Goal: Find contact information: Find contact information

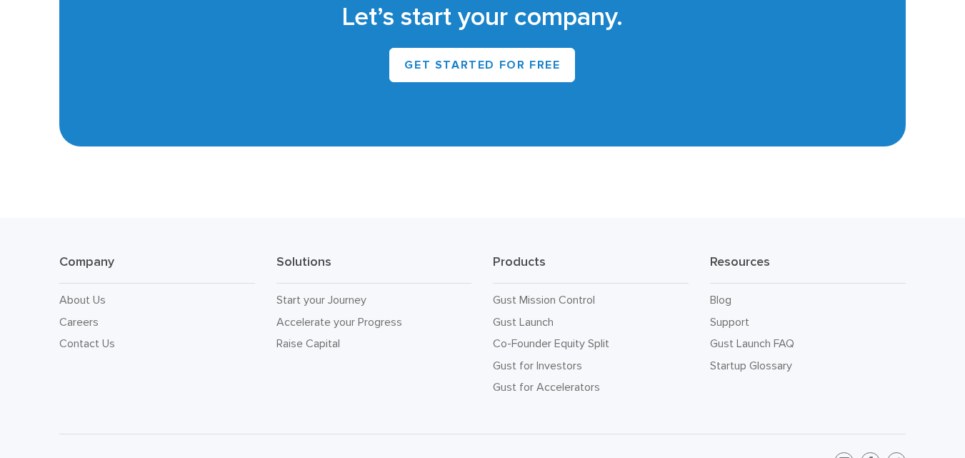
scroll to position [6533, 0]
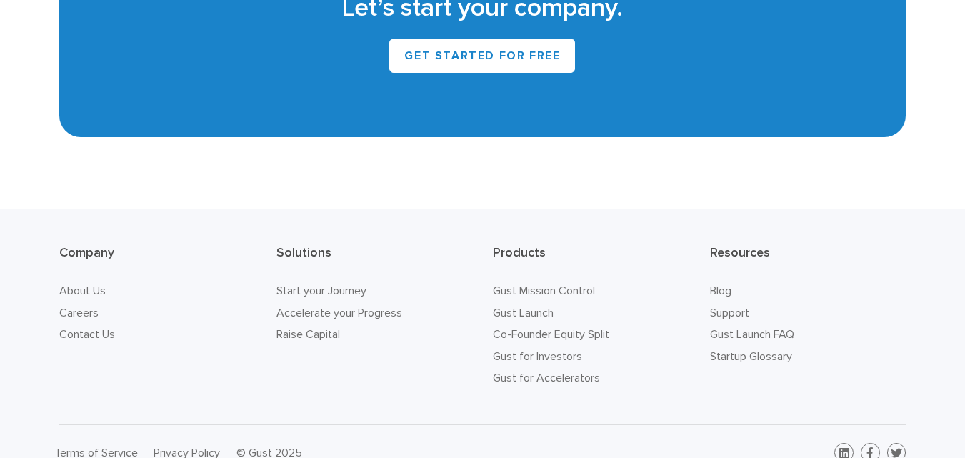
drag, startPoint x: 972, startPoint y: 31, endPoint x: 944, endPoint y: 456, distance: 425.1
click at [81, 327] on link "Contact Us" at bounding box center [87, 334] width 56 height 14
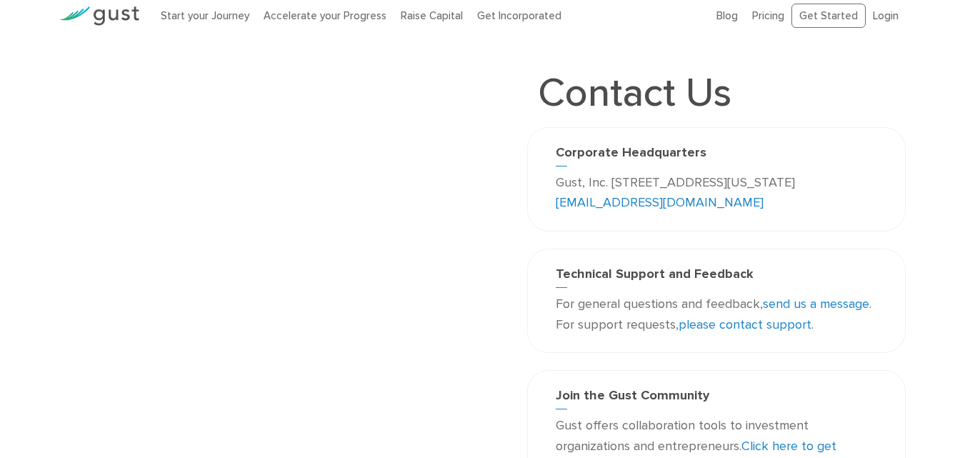
scroll to position [11, 0]
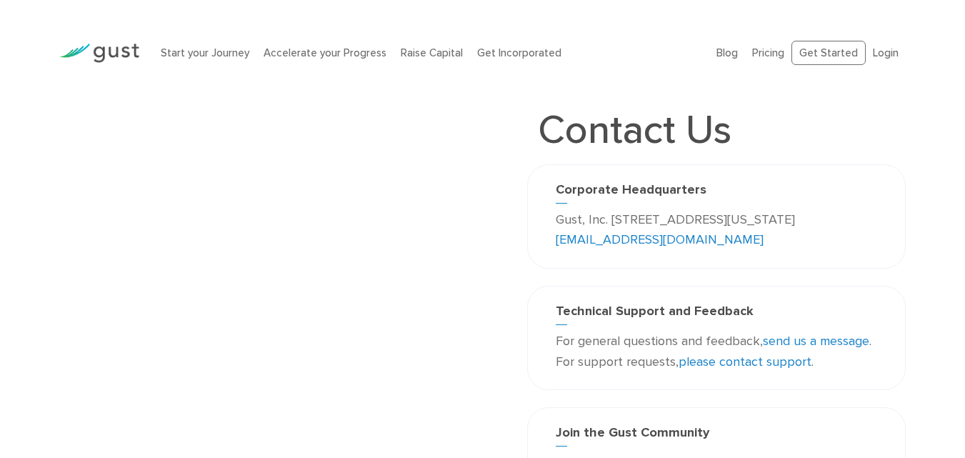
drag, startPoint x: 707, startPoint y: 238, endPoint x: 615, endPoint y: 243, distance: 92.3
click at [615, 243] on p "Gust, Inc. [STREET_ADDRESS][US_STATE] [EMAIL_ADDRESS][DOMAIN_NAME]" at bounding box center [716, 230] width 321 height 41
copy p "[EMAIL_ADDRESS][DOMAIN_NAME]"
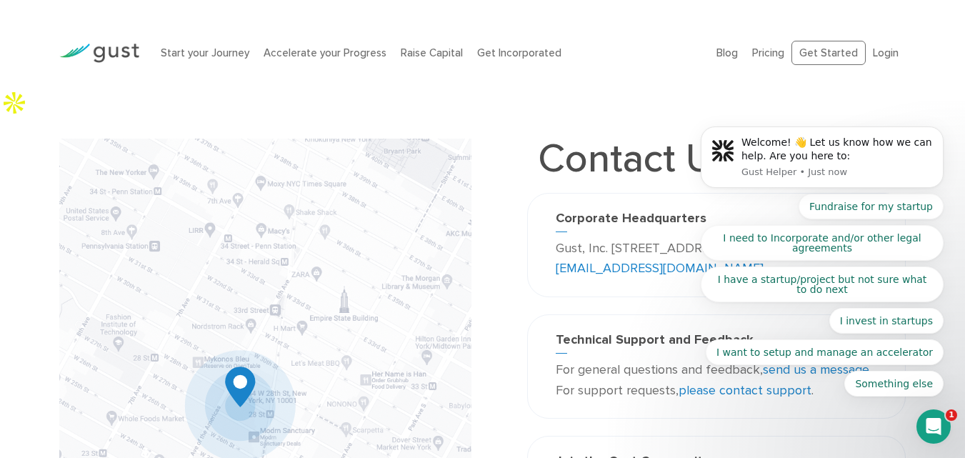
scroll to position [0, 0]
